Goal: Task Accomplishment & Management: Complete application form

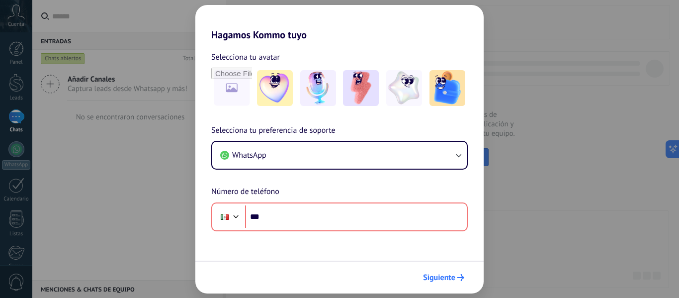
click at [439, 277] on span "Siguiente" at bounding box center [439, 277] width 32 height 7
click at [547, 200] on div "Hagamos Kommo tuyo Selecciona tu avatar Selecciona tu preferencia de soporte Wh…" at bounding box center [339, 149] width 679 height 298
click at [55, 145] on div "Hagamos Kommo tuyo Selecciona tu avatar Selecciona tu preferencia de soporte Wh…" at bounding box center [339, 149] width 679 height 298
click at [565, 138] on div "Hagamos Kommo tuyo Selecciona tu avatar Selecciona tu preferencia de soporte Wh…" at bounding box center [339, 149] width 679 height 298
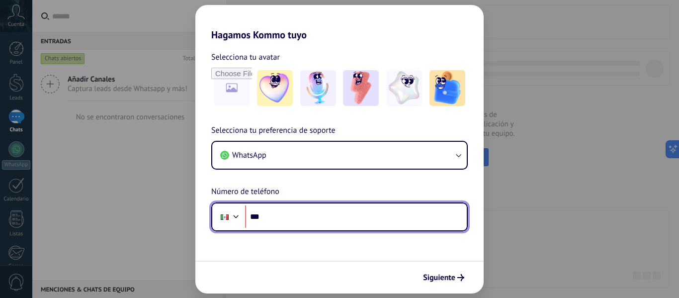
click at [277, 220] on input "***" at bounding box center [356, 216] width 222 height 23
type input "**********"
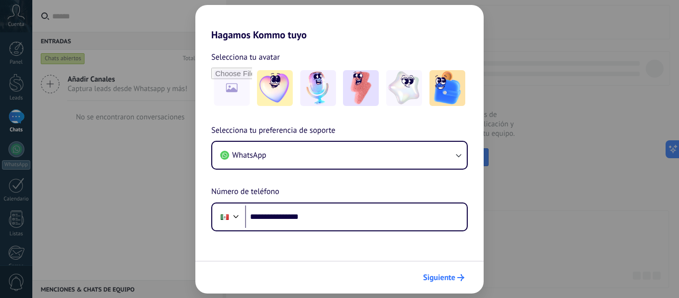
click at [426, 281] on span "Siguiente" at bounding box center [439, 277] width 32 height 7
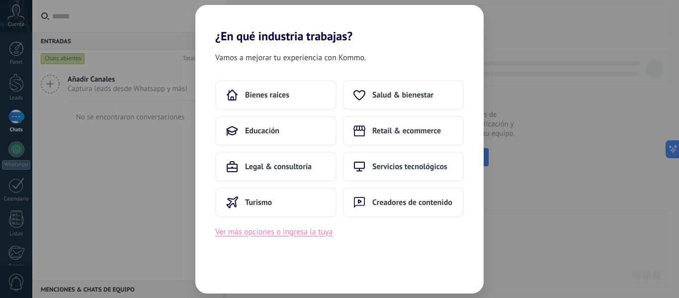
click at [281, 229] on button "Ver más opciones o ingresa la tuya" at bounding box center [273, 231] width 117 height 13
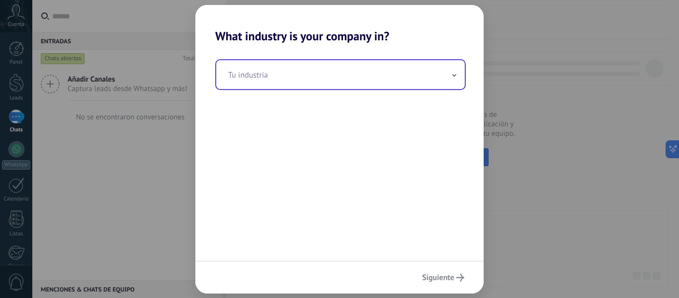
click at [323, 75] on input "text" at bounding box center [340, 74] width 249 height 29
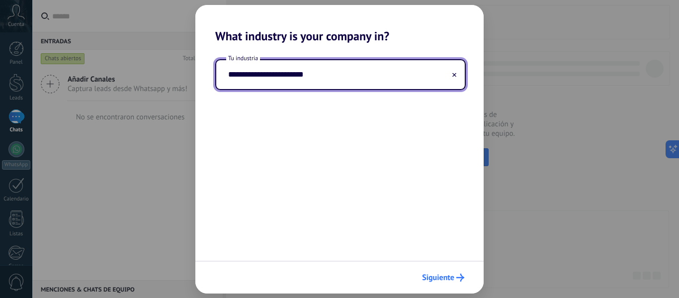
type input "**********"
click at [436, 275] on span "Siguiente" at bounding box center [438, 277] width 32 height 7
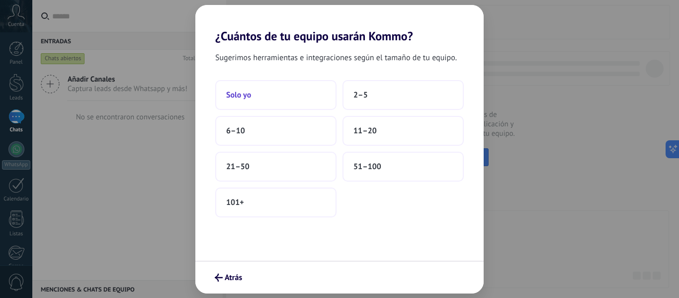
click at [291, 92] on button "Solo yo" at bounding box center [275, 95] width 121 height 30
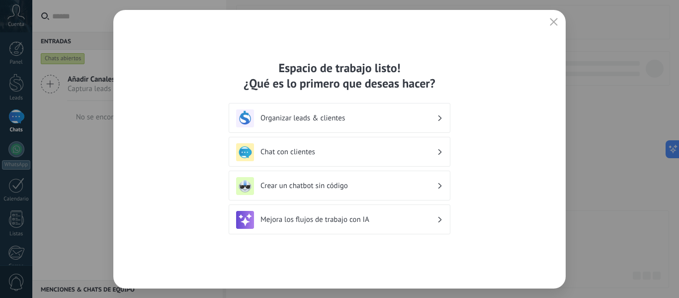
click at [333, 118] on h3 "Organizar leads & clientes" at bounding box center [348, 117] width 176 height 9
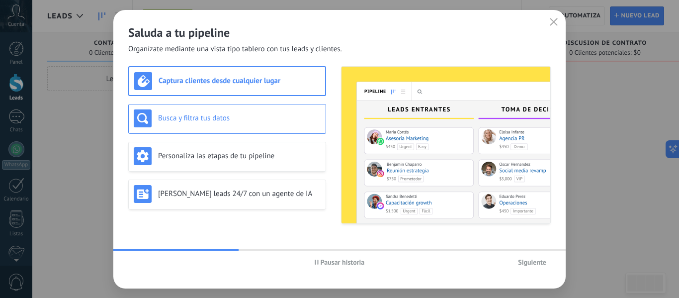
click at [287, 123] on div "Busca y filtra tus datos" at bounding box center [227, 118] width 187 height 18
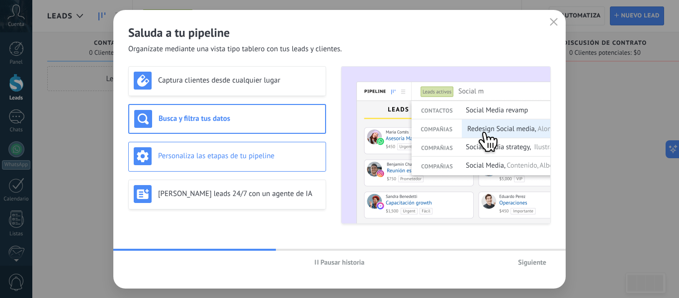
click at [266, 150] on div "Personaliza las etapas de tu pipeline" at bounding box center [227, 156] width 187 height 18
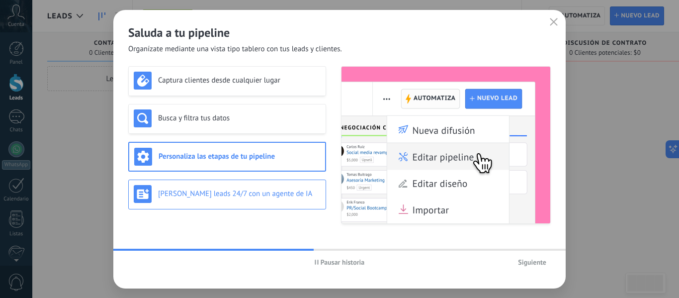
click at [252, 191] on h3 "[PERSON_NAME] leads 24/7 con un agente de IA" at bounding box center [239, 193] width 163 height 9
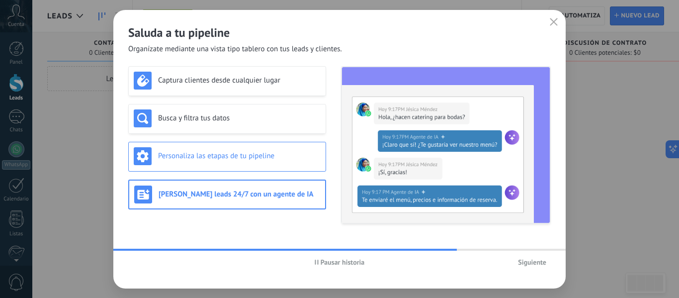
click at [241, 160] on h3 "Personaliza las etapas de tu pipeline" at bounding box center [239, 155] width 163 height 9
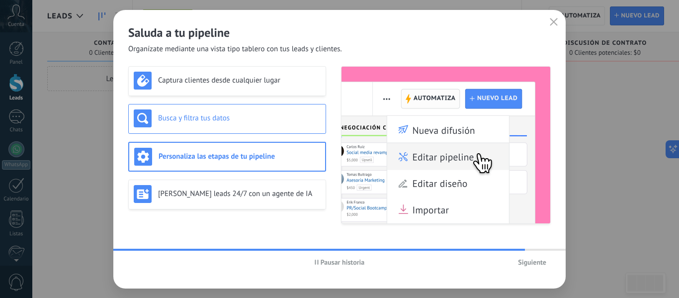
click at [227, 119] on h3 "Busca y filtra tus datos" at bounding box center [239, 117] width 163 height 9
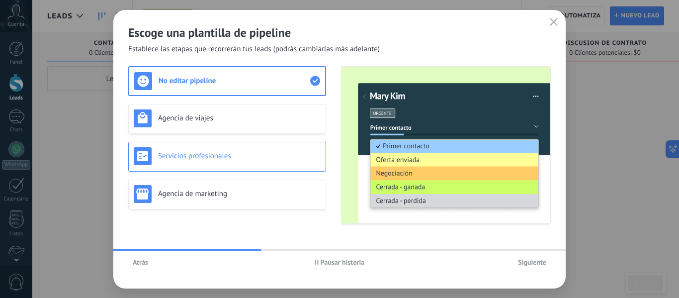
click at [228, 152] on h3 "Servicios profesionales" at bounding box center [239, 155] width 163 height 9
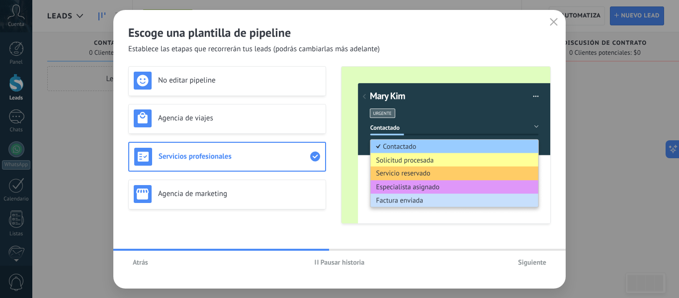
click at [531, 259] on span "Siguiente" at bounding box center [532, 261] width 28 height 7
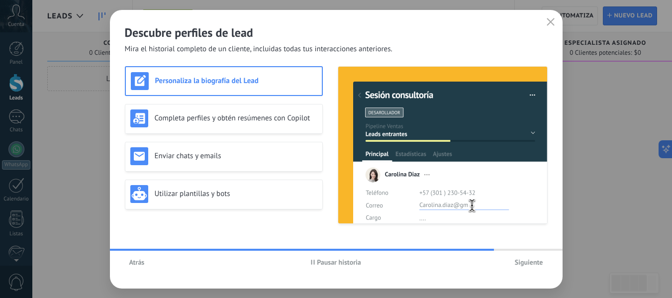
click at [531, 259] on span "Siguiente" at bounding box center [528, 261] width 28 height 7
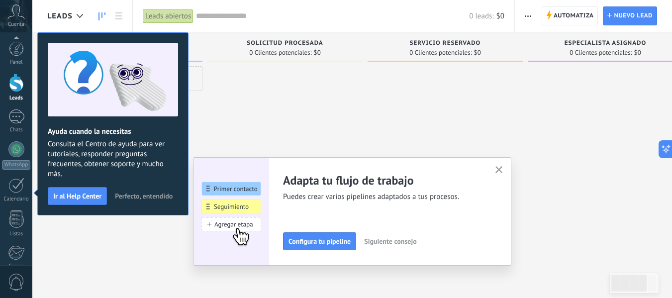
scroll to position [116, 0]
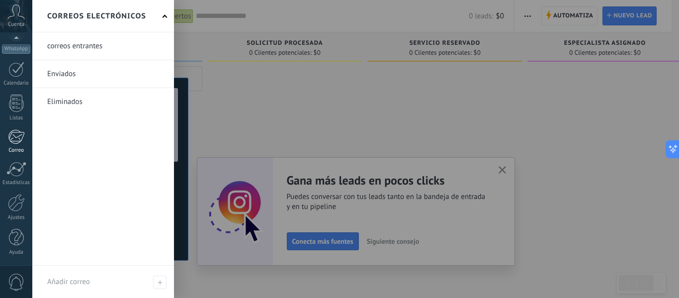
click at [15, 139] on div at bounding box center [16, 136] width 16 height 15
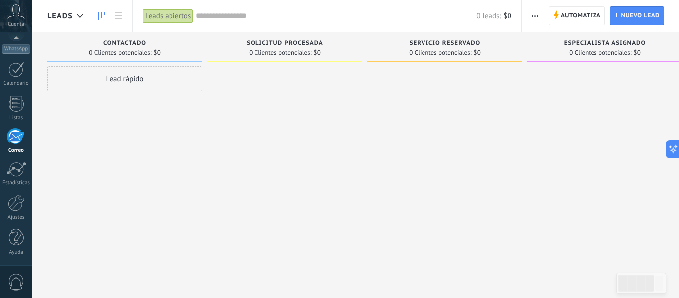
scroll to position [96, 0]
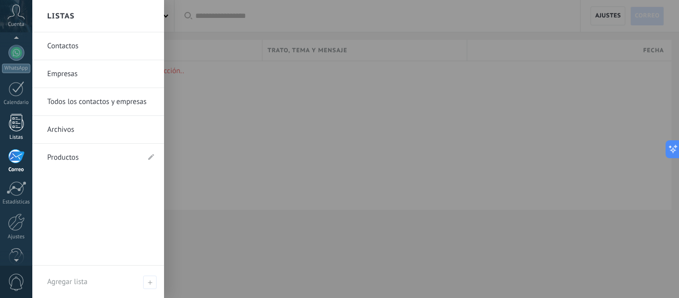
click at [15, 114] on div at bounding box center [16, 122] width 15 height 17
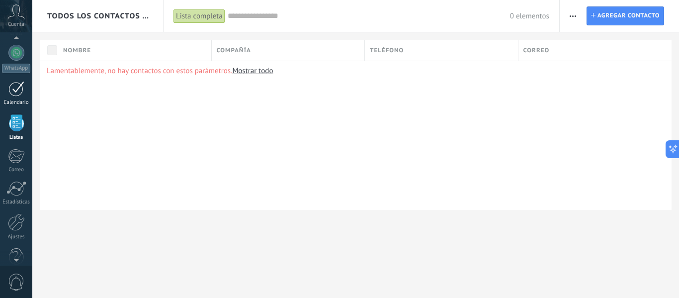
click at [17, 90] on div at bounding box center [16, 88] width 16 height 15
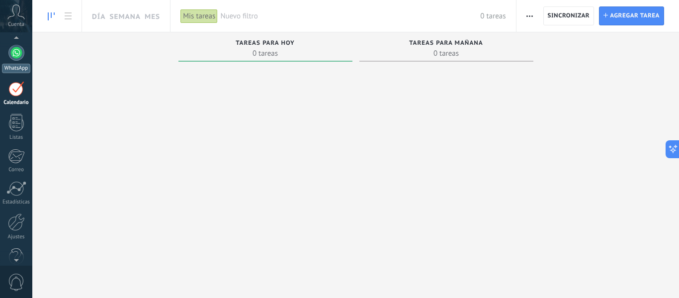
click at [16, 53] on div at bounding box center [16, 53] width 16 height 16
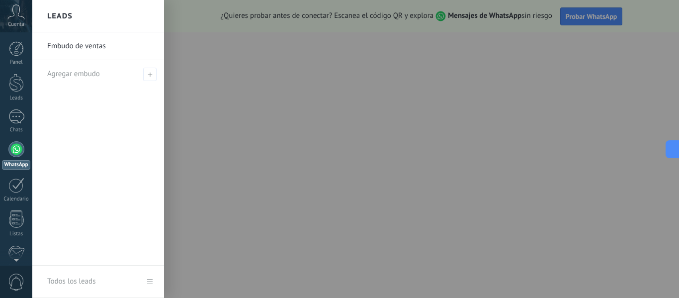
click at [20, 15] on icon at bounding box center [15, 11] width 17 height 15
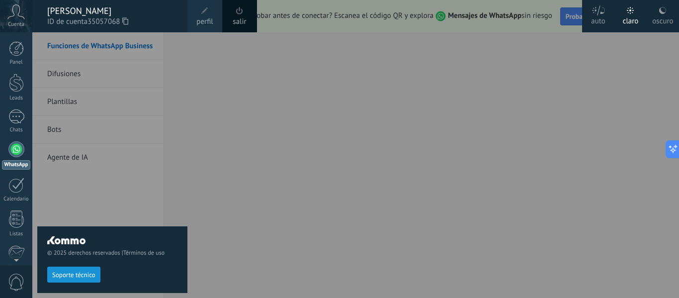
click at [116, 199] on div "© 2025 derechos reservados | Términos de uso Soporte técnico" at bounding box center [112, 164] width 150 height 265
click at [79, 273] on span "Soporte técnico" at bounding box center [73, 274] width 43 height 7
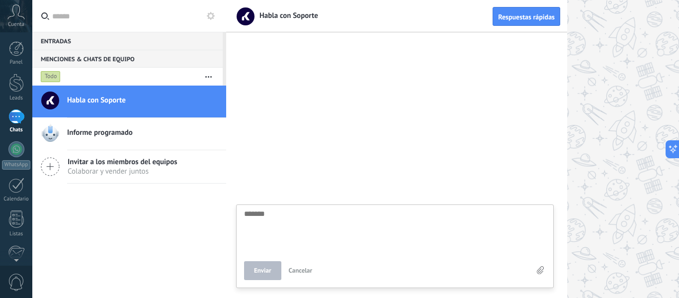
click at [130, 135] on span "Informe programado" at bounding box center [100, 133] width 66 height 10
type textarea "*******"
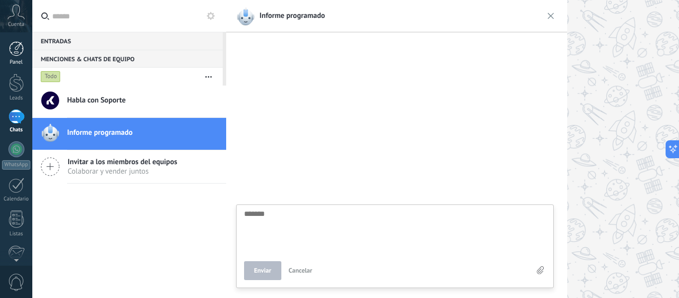
click at [16, 56] on div at bounding box center [16, 48] width 15 height 15
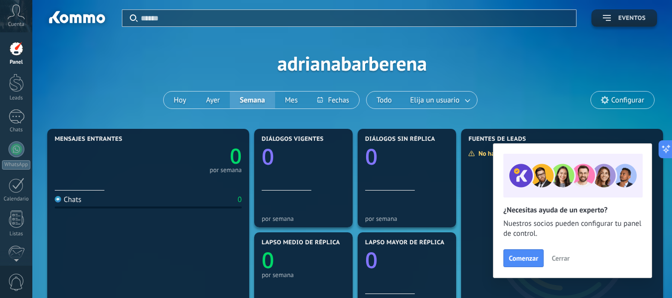
click at [608, 20] on icon "button" at bounding box center [606, 18] width 8 height 6
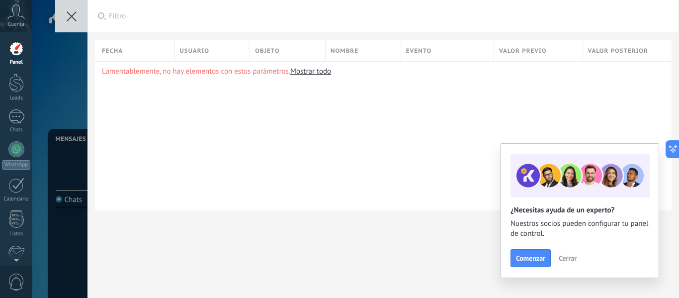
click at [72, 16] on use at bounding box center [72, 16] width 10 height 10
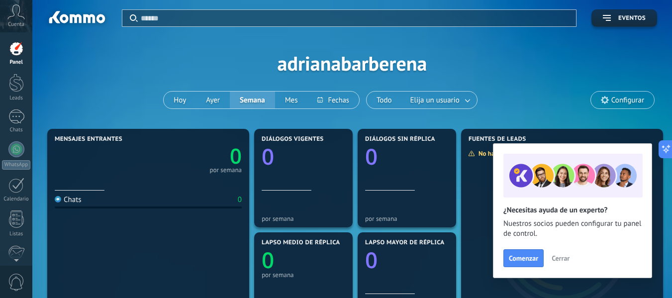
click at [18, 16] on icon at bounding box center [15, 11] width 17 height 15
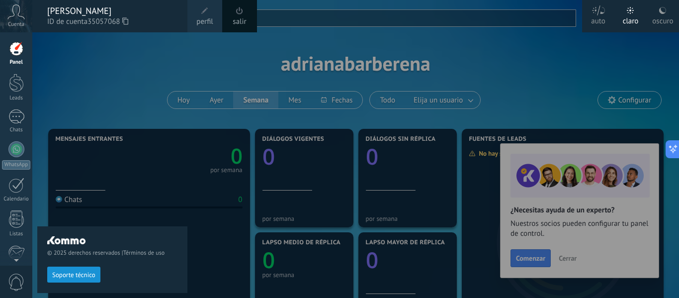
click at [405, 59] on div at bounding box center [371, 149] width 679 height 298
click at [15, 77] on div at bounding box center [16, 83] width 15 height 18
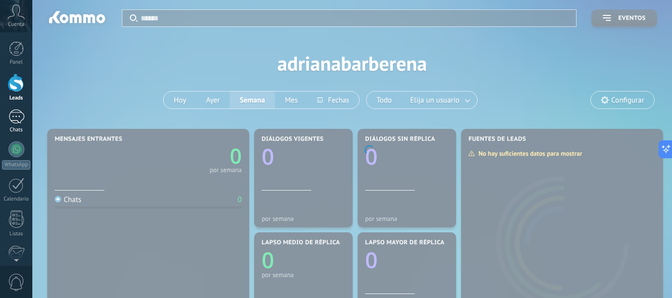
click at [18, 112] on div at bounding box center [16, 116] width 16 height 14
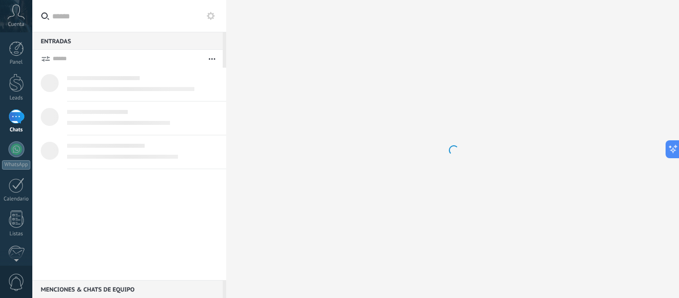
click at [262, 96] on div at bounding box center [452, 149] width 453 height 298
click at [17, 81] on div at bounding box center [16, 83] width 15 height 18
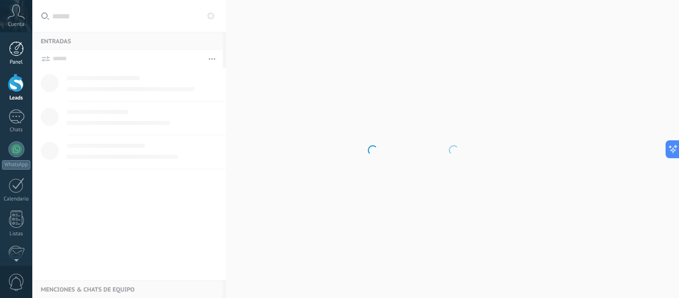
click at [17, 51] on div at bounding box center [16, 48] width 15 height 15
click at [14, 83] on div at bounding box center [16, 83] width 15 height 18
click at [18, 51] on div at bounding box center [16, 48] width 15 height 15
click at [283, 40] on body ".abccls-1,.abccls-2{fill-rule:evenodd}.abccls-2{fill:#fff} .abfcls-1{fill:none}…" at bounding box center [339, 149] width 679 height 298
